Goal: Information Seeking & Learning: Check status

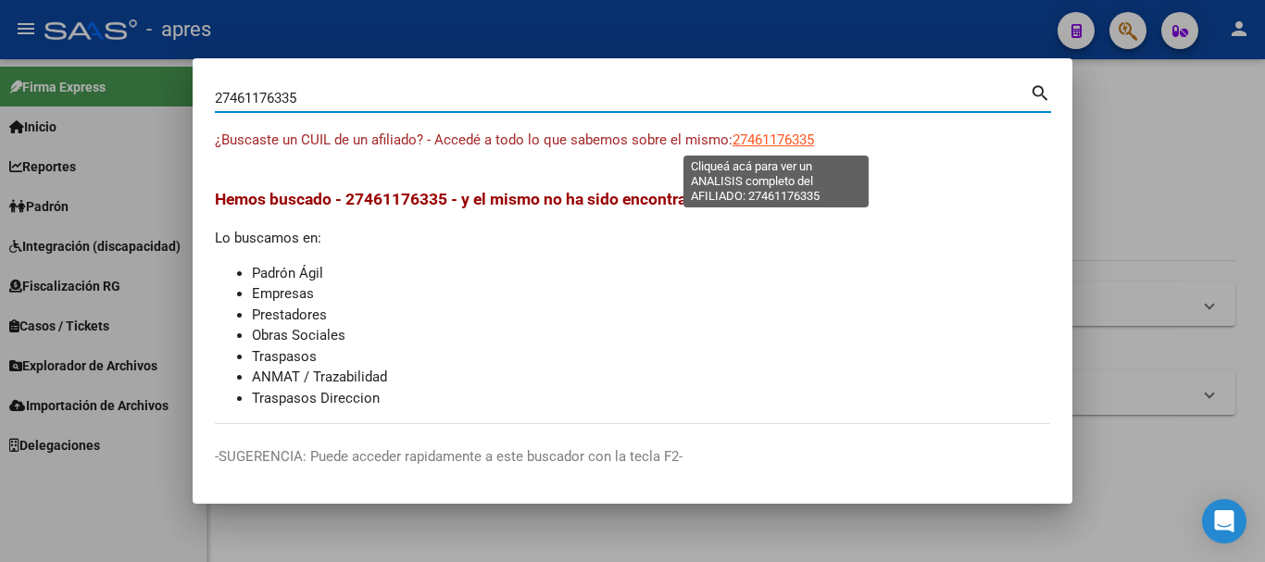
click at [789, 138] on span "27461176335" at bounding box center [774, 140] width 82 height 17
type textarea "27461176335"
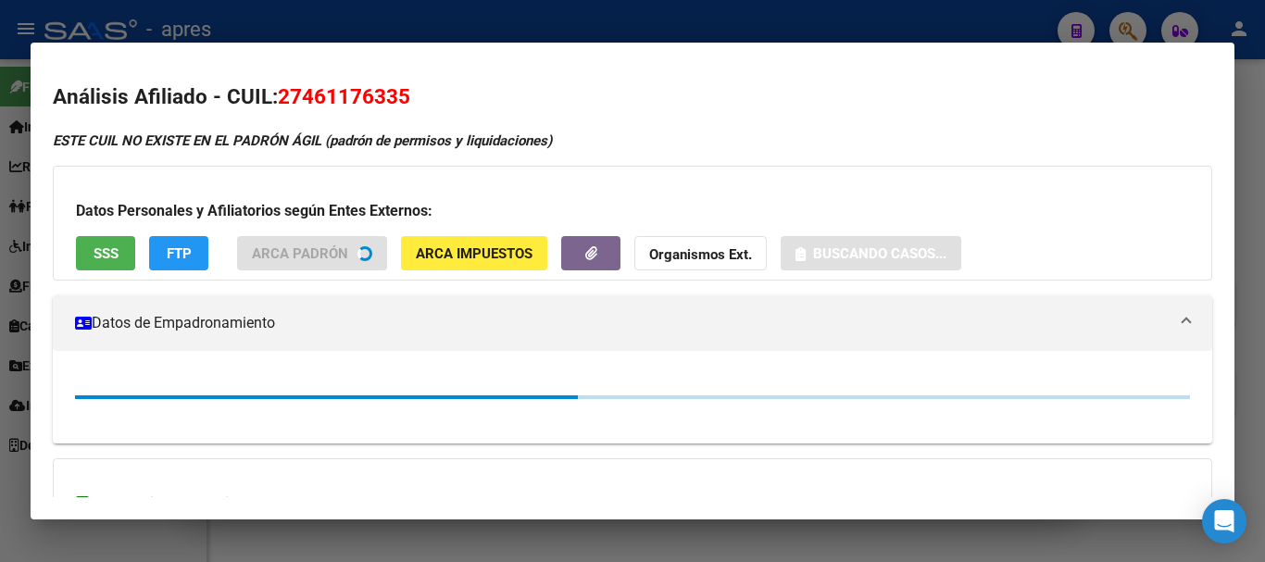
click at [128, 250] on button "SSS" at bounding box center [105, 253] width 59 height 34
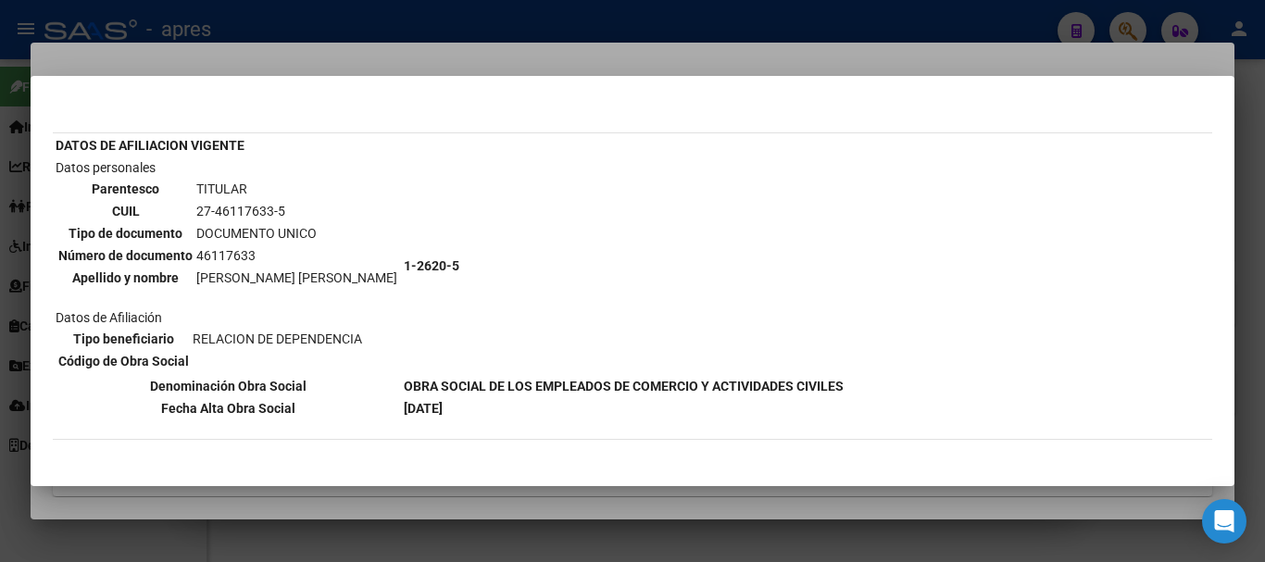
scroll to position [185, 0]
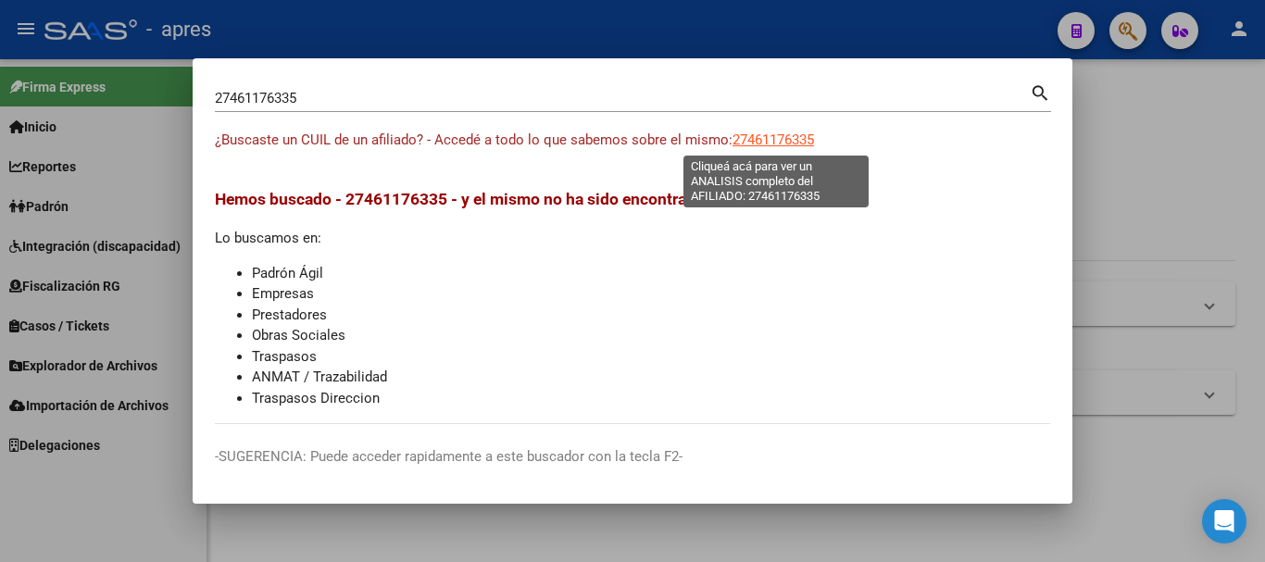
click at [814, 134] on span "27461176335" at bounding box center [774, 140] width 82 height 17
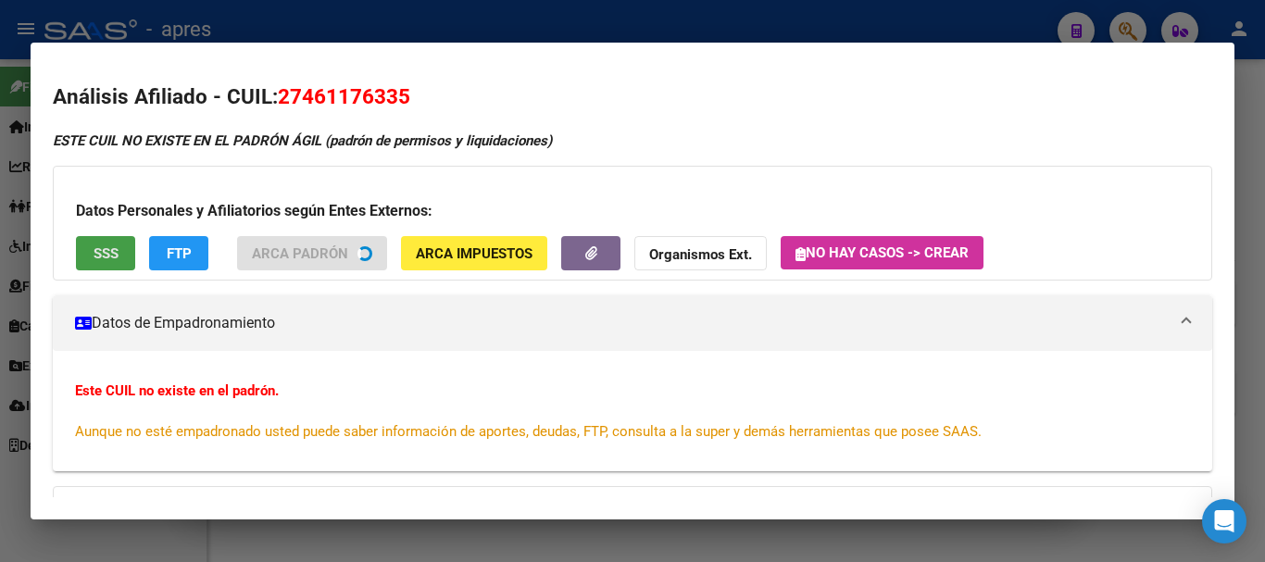
click at [111, 245] on div "Datos Personales y Afiliatorios según Entes Externos: SSS FTP ARCA Padrón ARCA …" at bounding box center [633, 223] width 1160 height 115
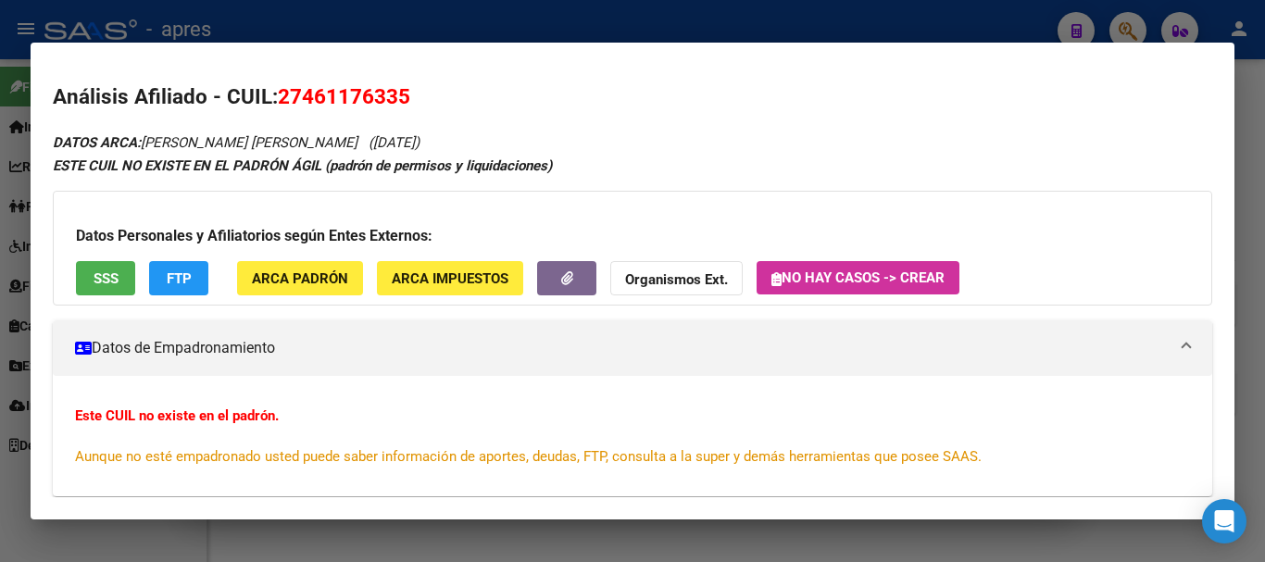
click at [105, 290] on button "SSS" at bounding box center [105, 278] width 59 height 34
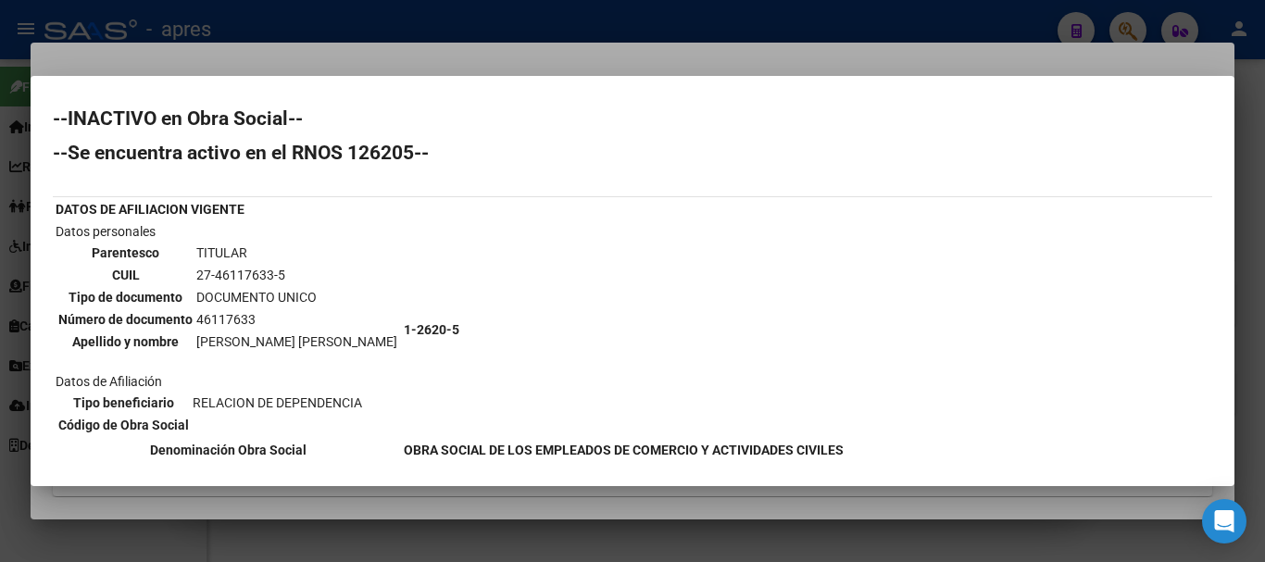
scroll to position [0, 0]
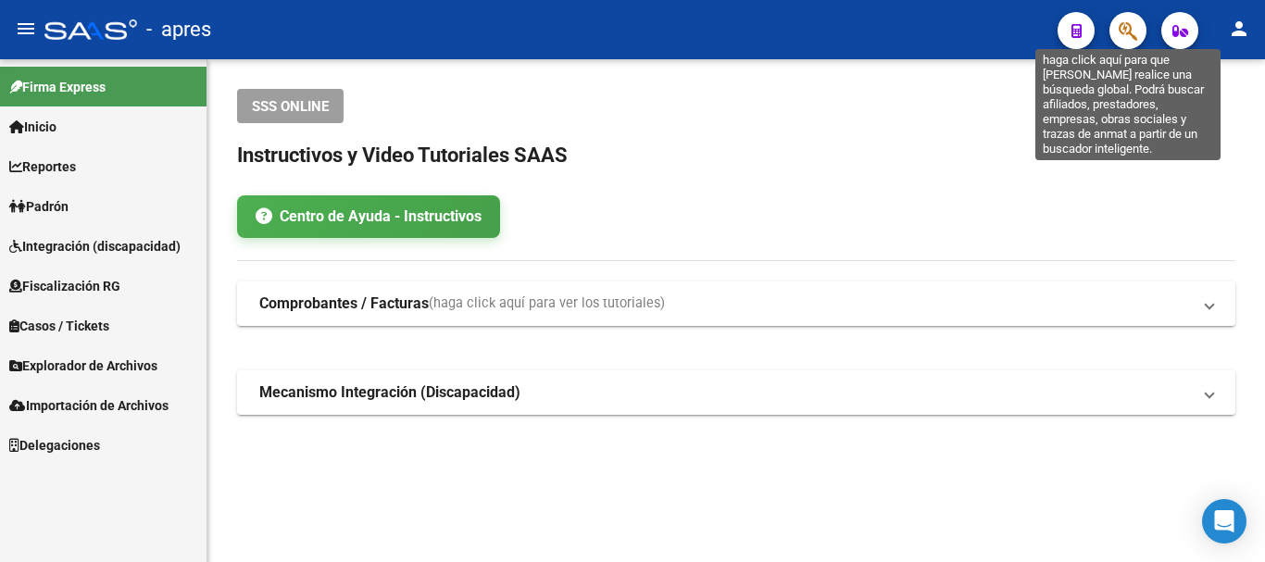
click at [1136, 26] on icon "button" at bounding box center [1128, 30] width 19 height 21
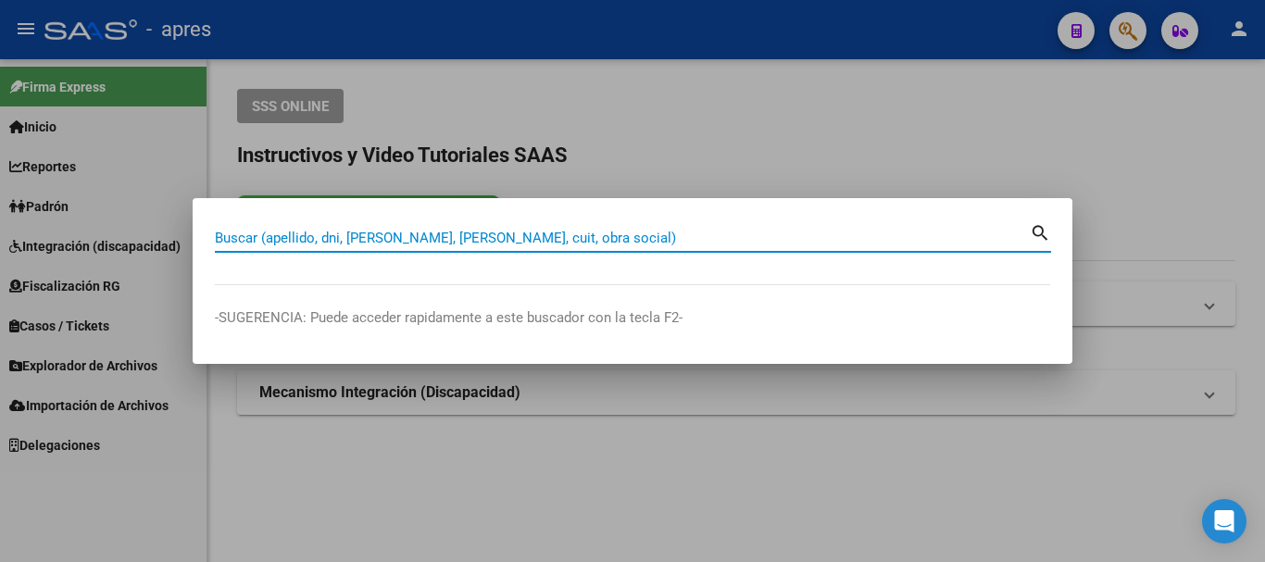
paste input "23461904459"
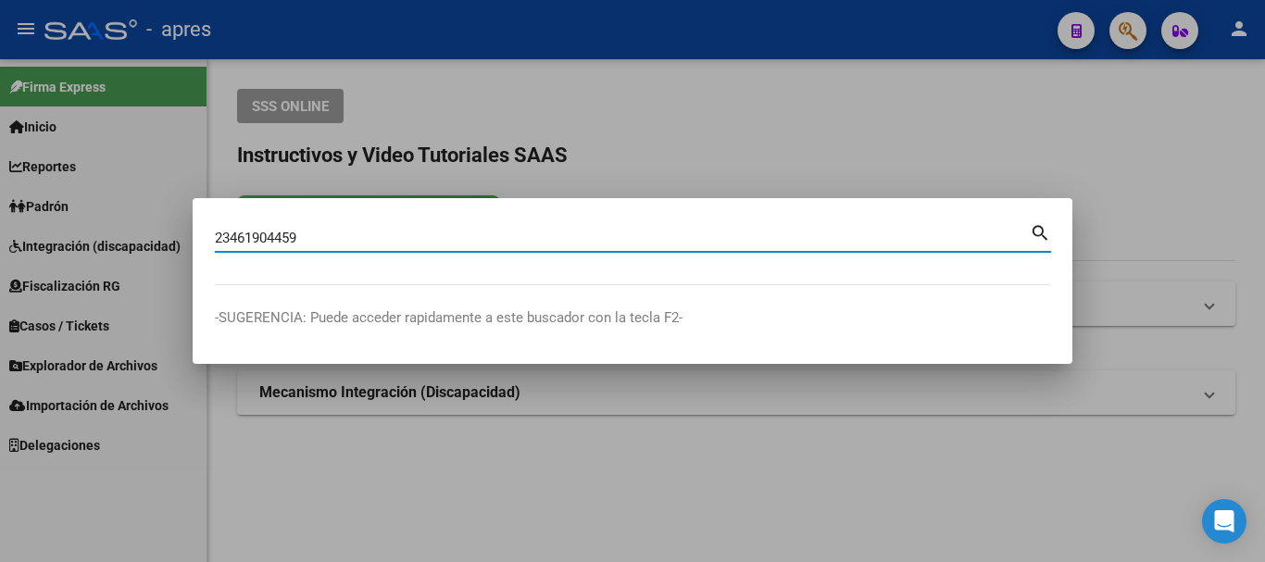
type input "23461904459"
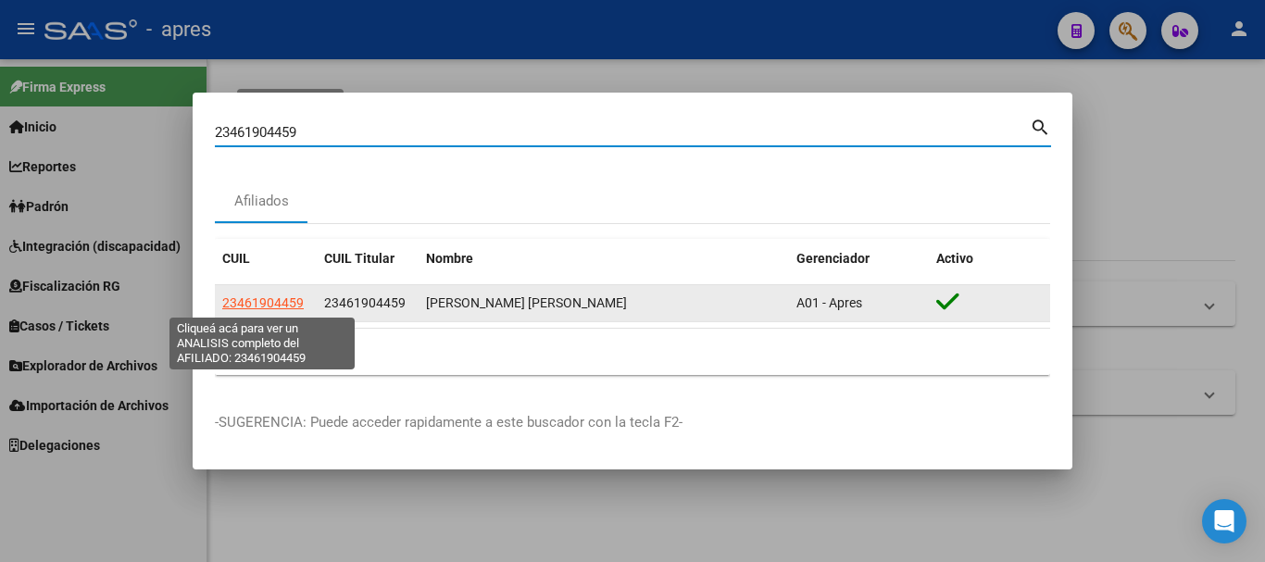
click at [268, 298] on span "23461904459" at bounding box center [263, 302] width 82 height 15
type textarea "23461904459"
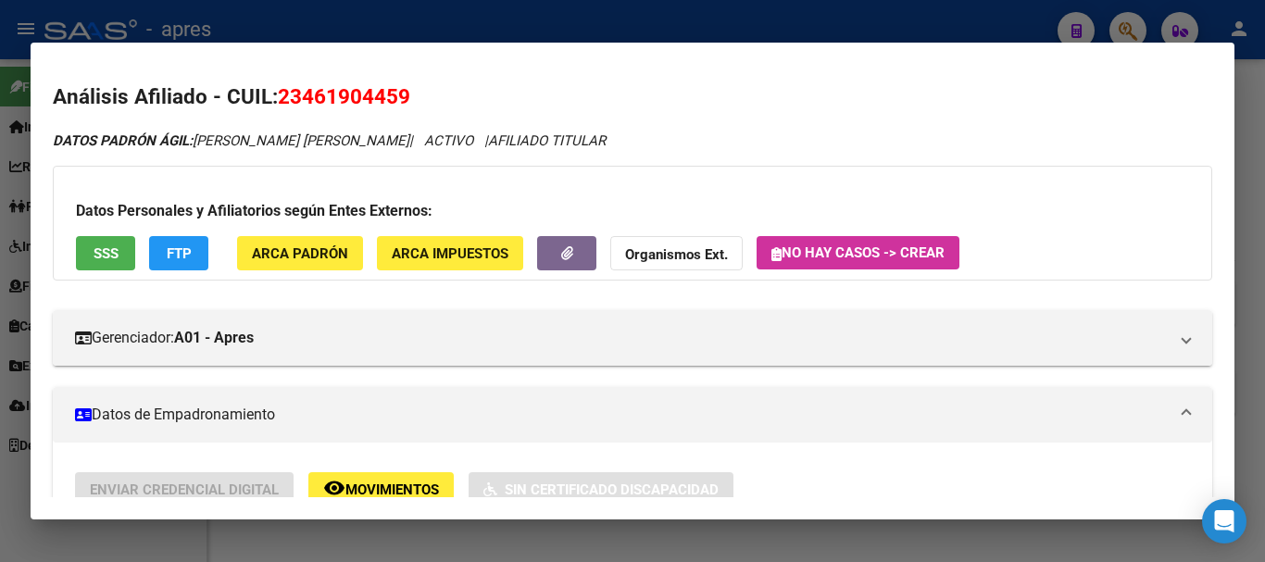
click at [107, 258] on span "SSS" at bounding box center [106, 253] width 25 height 17
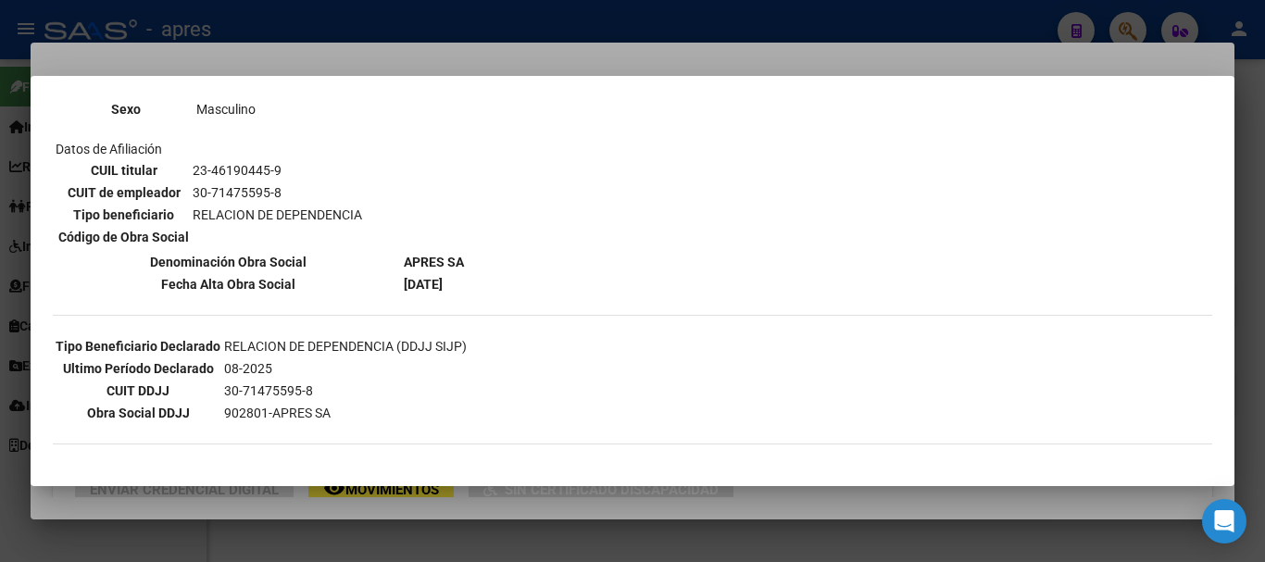
scroll to position [278, 0]
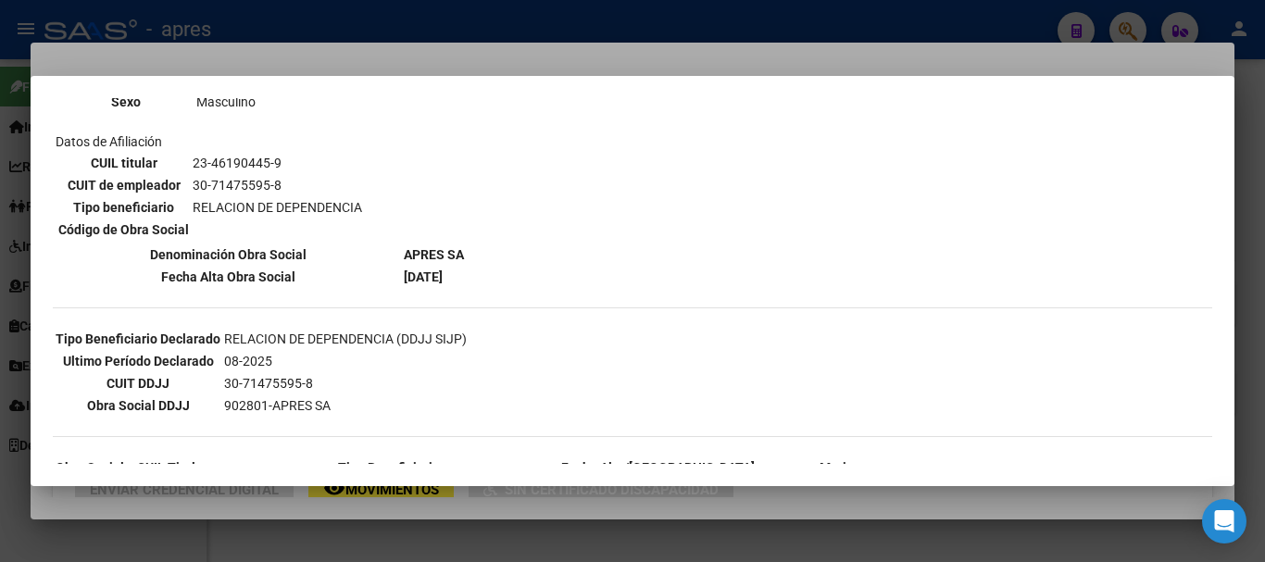
drag, startPoint x: 511, startPoint y: 271, endPoint x: 338, endPoint y: 240, distance: 176.1
click at [338, 240] on div "--ACTIVO en Obra Social según consulta SSS-- DATOS DE AFILIACION VIGENTE Datos …" at bounding box center [633, 299] width 1160 height 925
click at [338, 240] on table "CUIL titular 23-46190445-9 CUIT de empleador 30-71475595-8 Tipo beneficiario RE…" at bounding box center [210, 196] width 309 height 91
